Goal: Transaction & Acquisition: Book appointment/travel/reservation

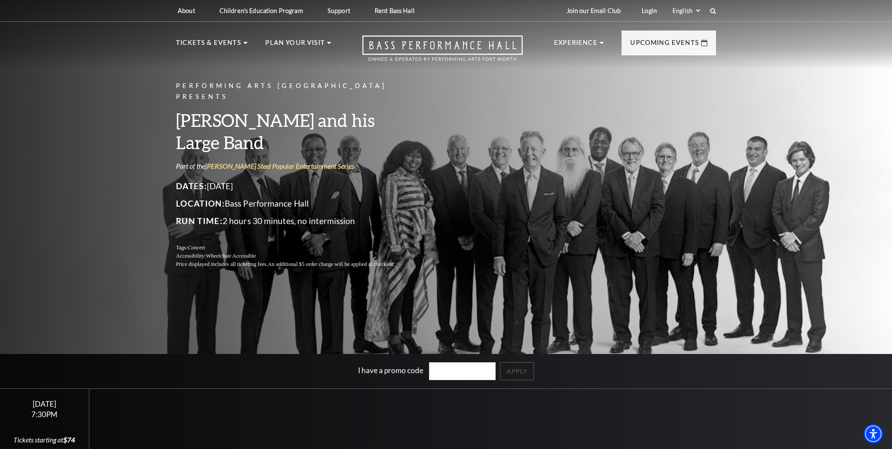
click at [469, 161] on div "Performing Arts Fort Worth Presents Lyle Lovett and his Large Band Part of the …" at bounding box center [445, 174] width 557 height 205
click at [321, 130] on h3 "[PERSON_NAME] and his Large Band" at bounding box center [296, 131] width 240 height 44
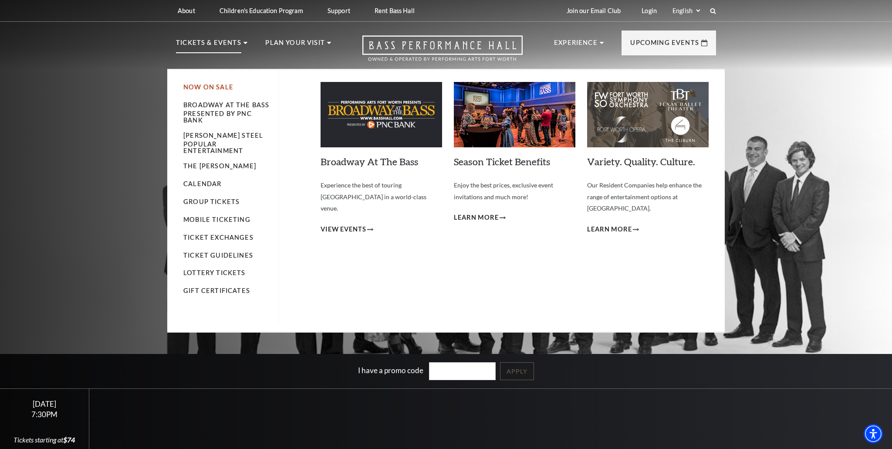
click at [228, 87] on link "Now On Sale" at bounding box center [208, 86] width 50 height 7
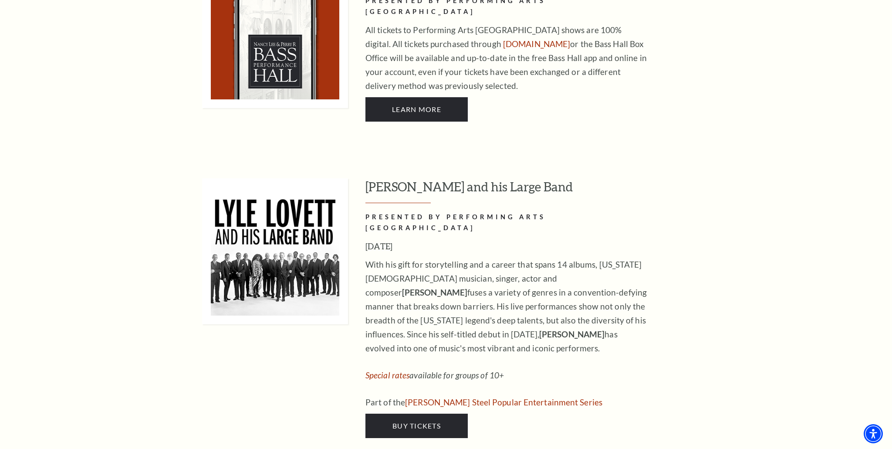
scroll to position [697, 0]
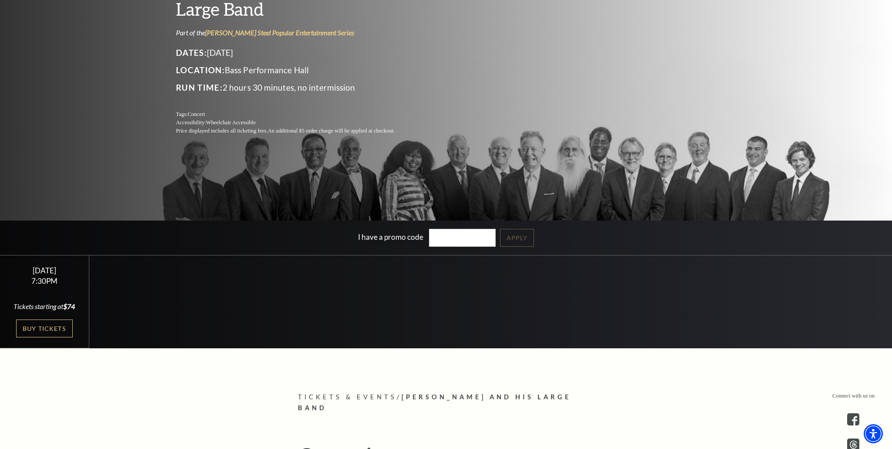
scroll to position [169, 0]
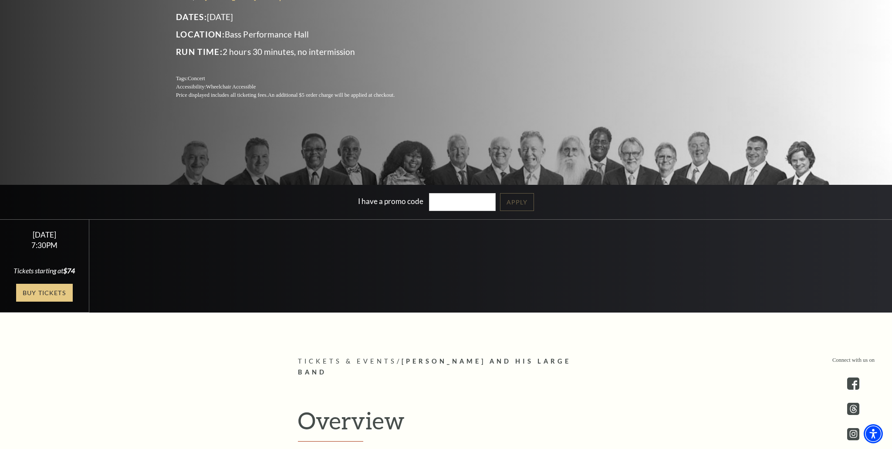
click at [37, 292] on link "Buy Tickets" at bounding box center [44, 292] width 57 height 18
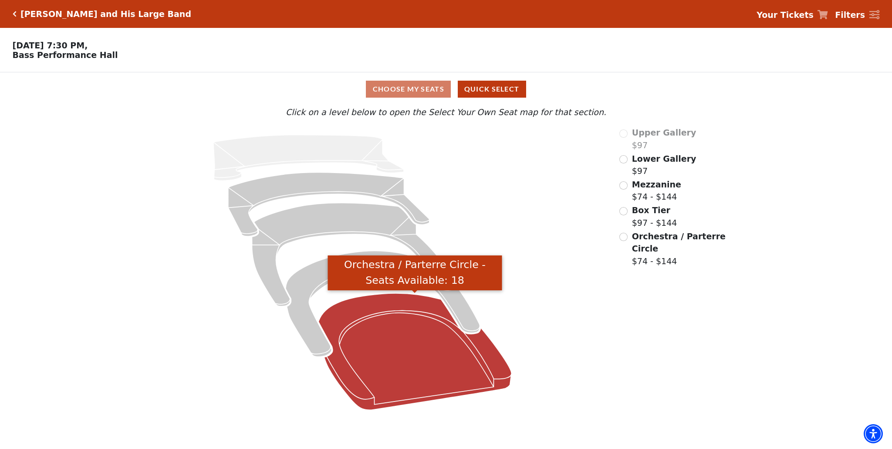
click at [416, 348] on icon "Orchestra / Parterre Circle - Seats Available: 18" at bounding box center [414, 351] width 193 height 116
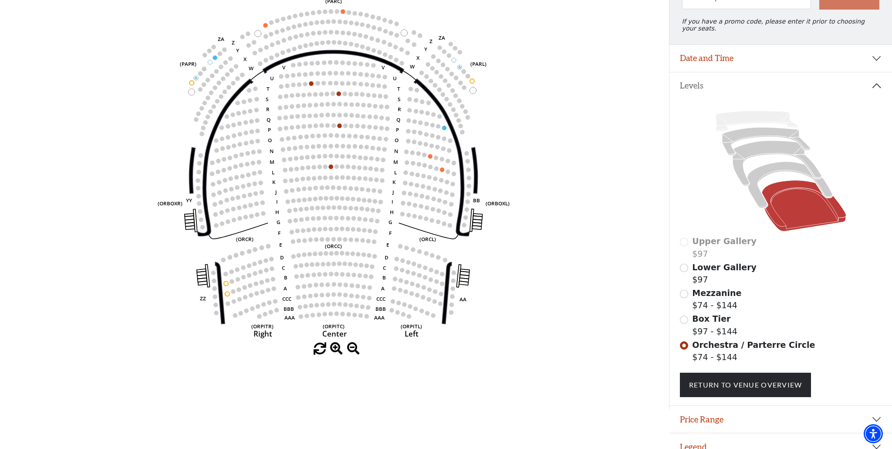
scroll to position [125, 0]
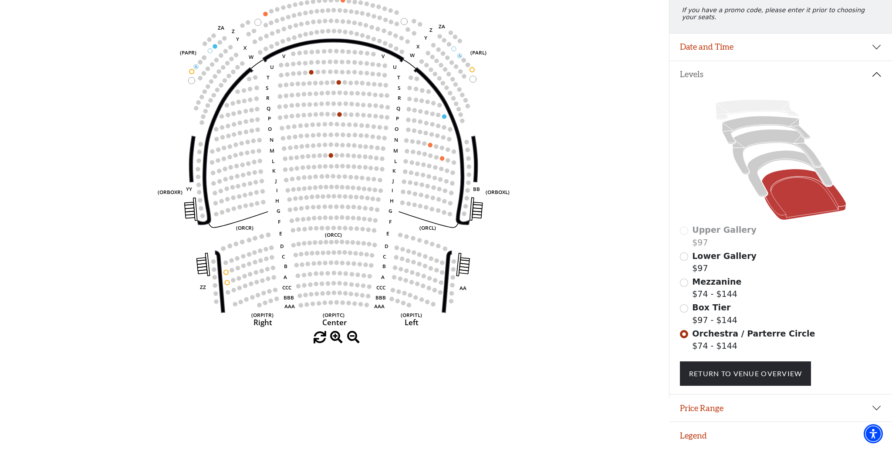
click at [331, 301] on circle at bounding box center [330, 302] width 4 height 4
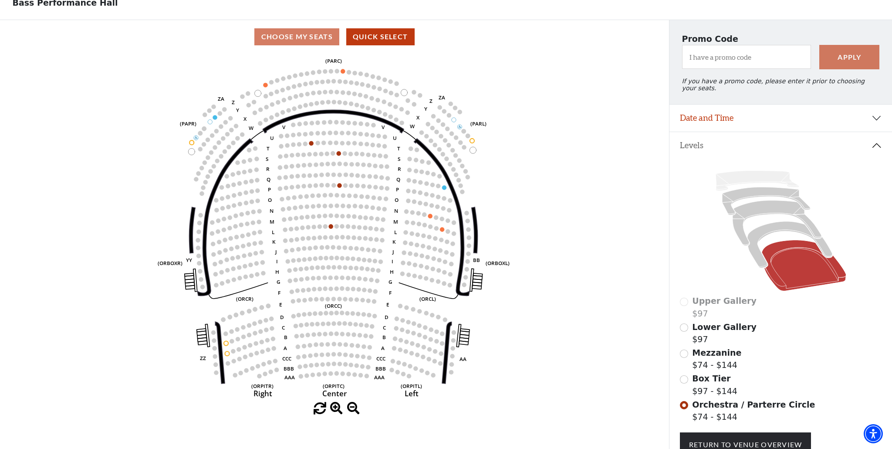
scroll to position [38, 0]
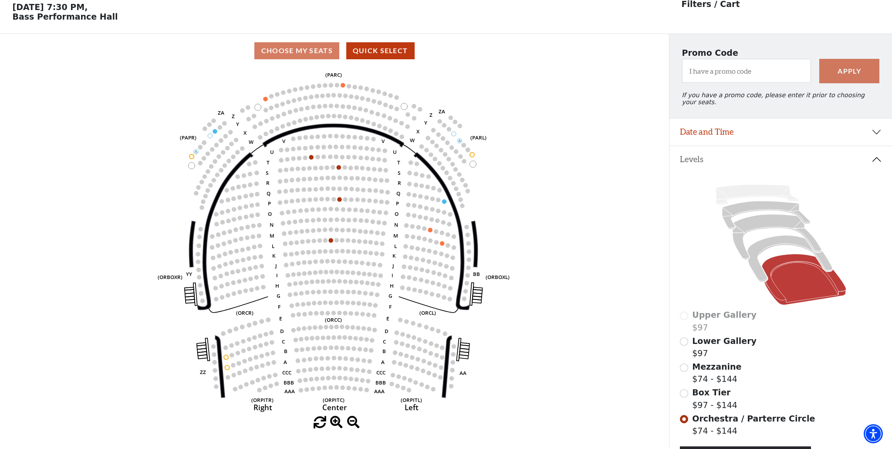
click at [260, 391] on circle at bounding box center [259, 390] width 4 height 4
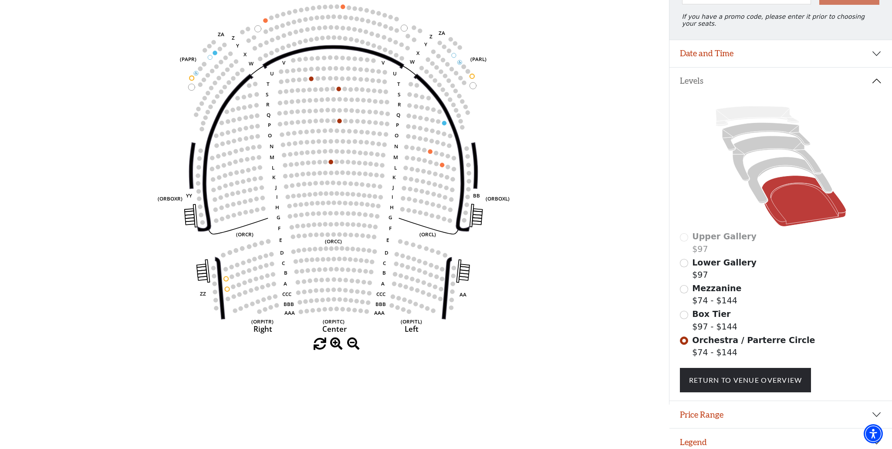
scroll to position [0, 0]
